Goal: Information Seeking & Learning: Learn about a topic

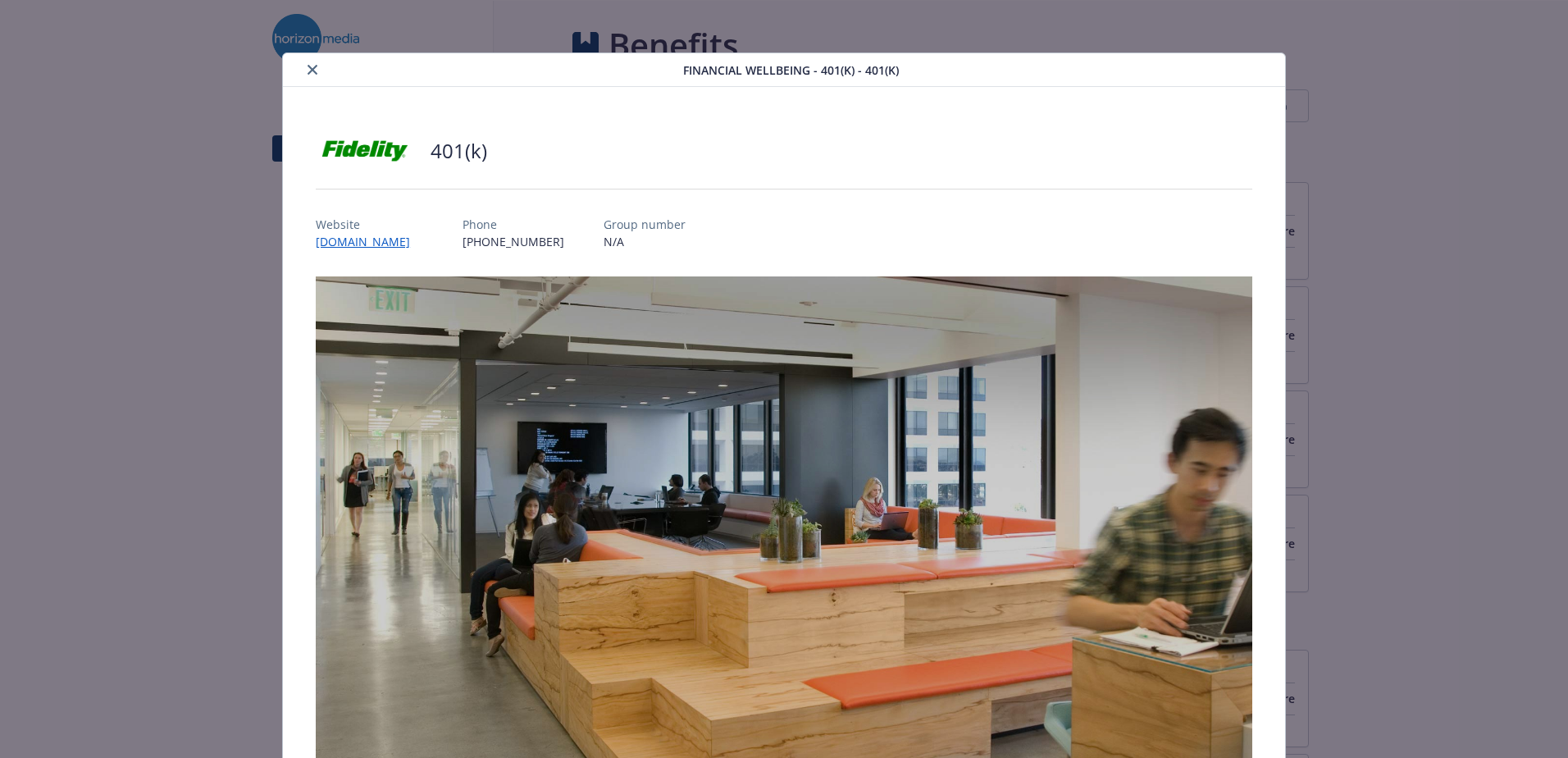
scroll to position [49, 0]
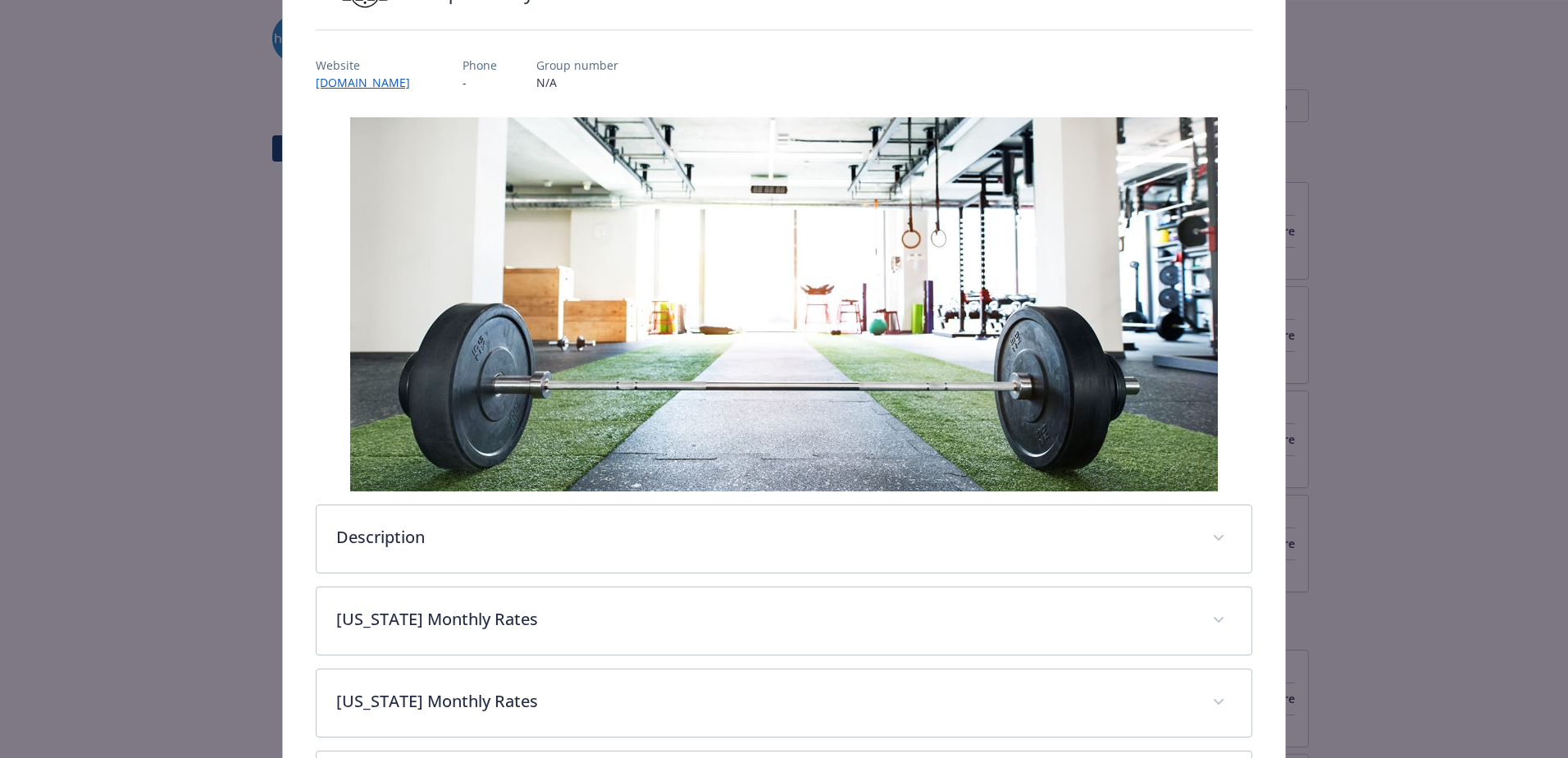
scroll to position [295, 0]
